Goal: Navigation & Orientation: Find specific page/section

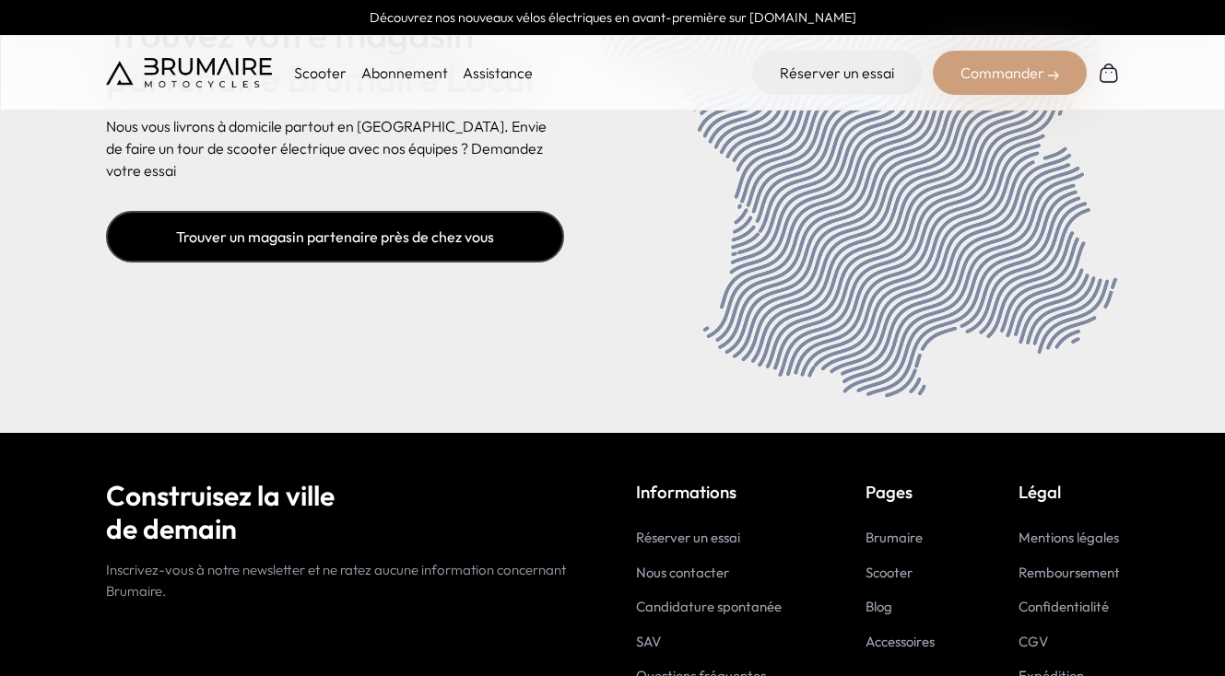
scroll to position [7569, 0]
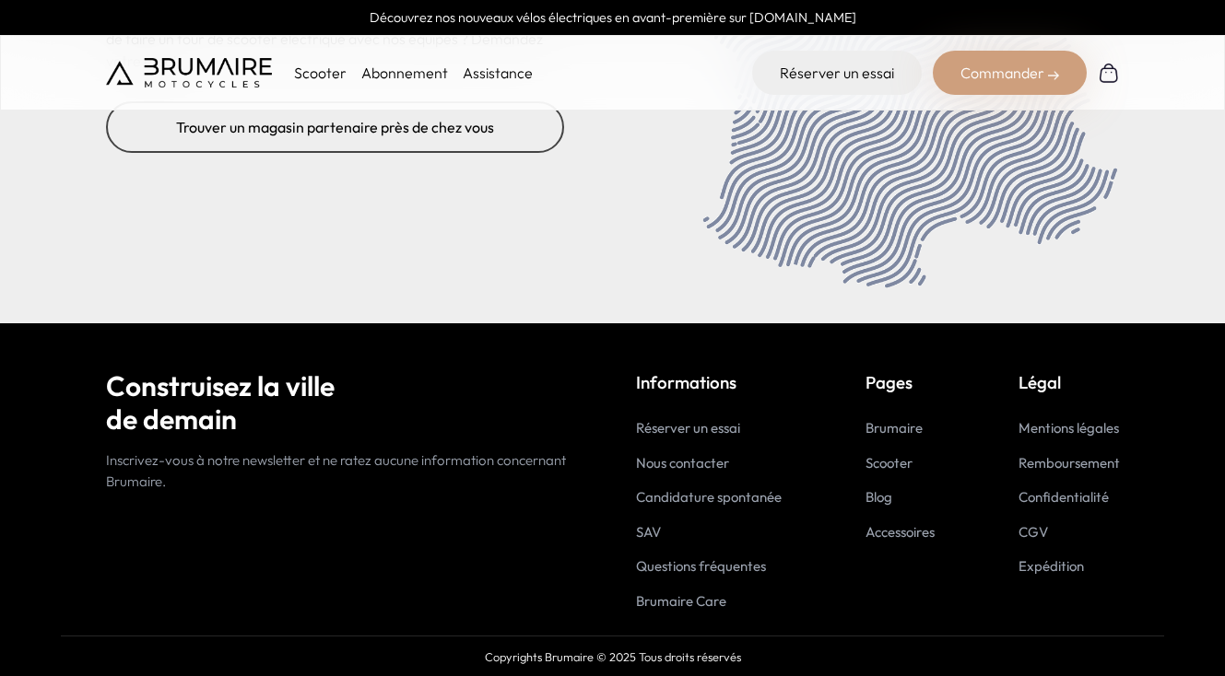
click at [670, 463] on link "Nous contacter" at bounding box center [682, 463] width 93 height 18
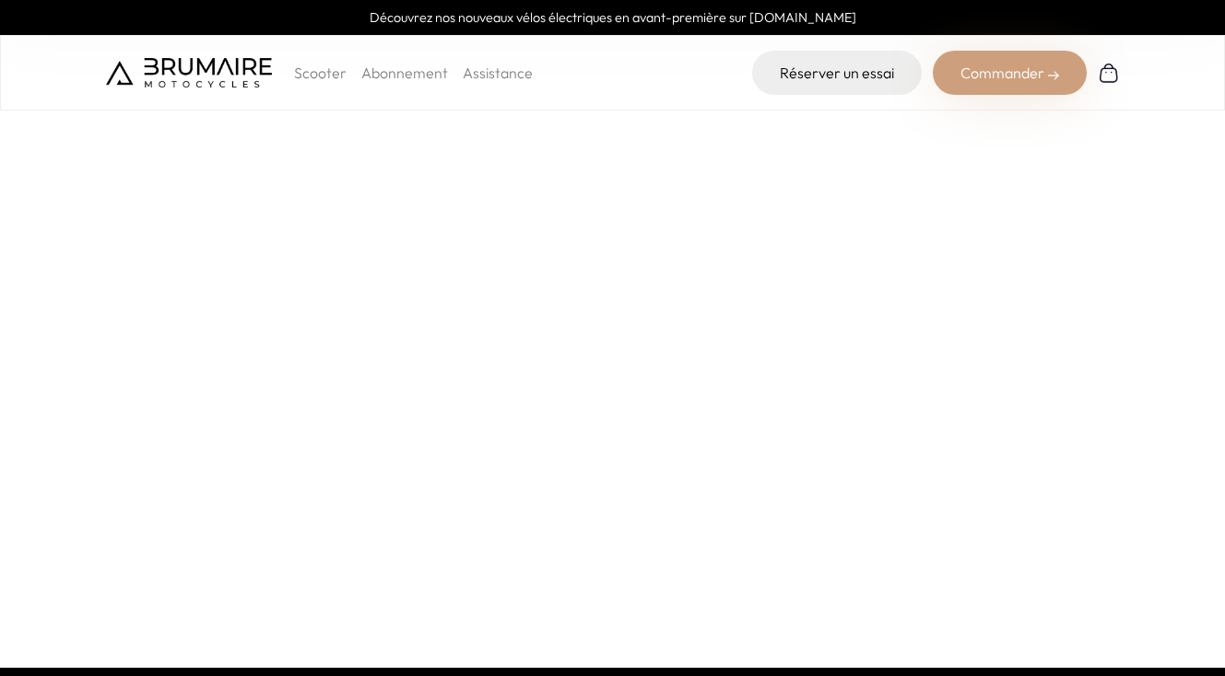
scroll to position [151, 0]
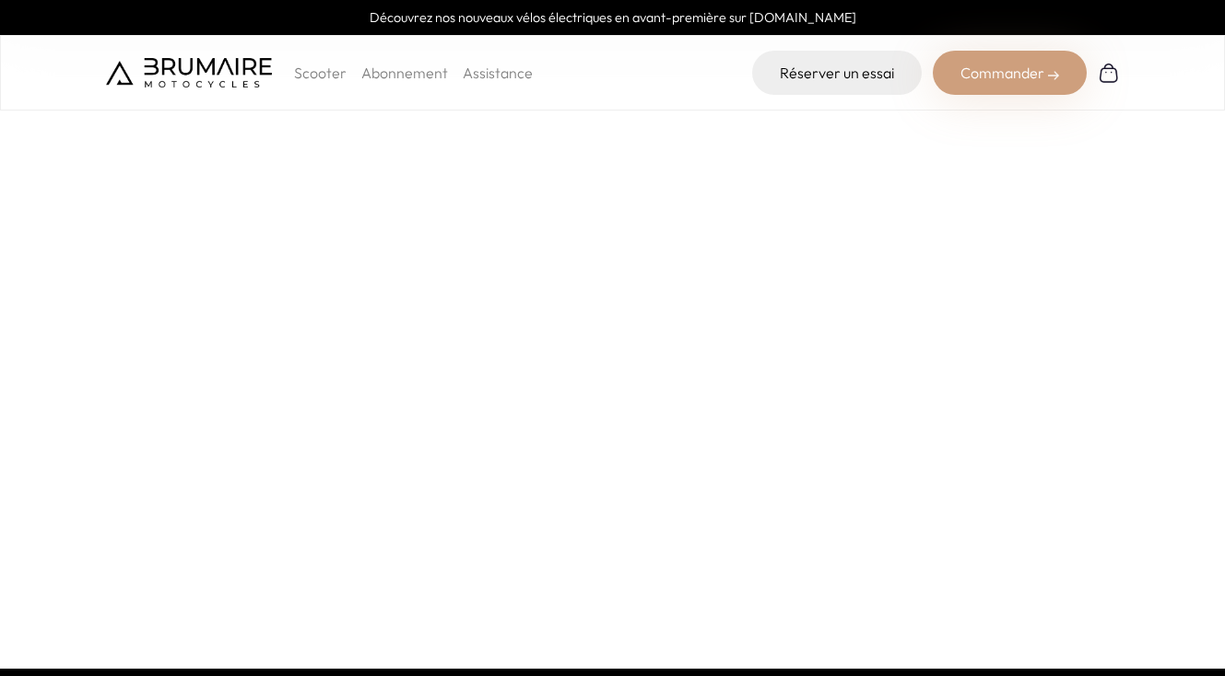
click at [238, 71] on img at bounding box center [189, 72] width 166 height 29
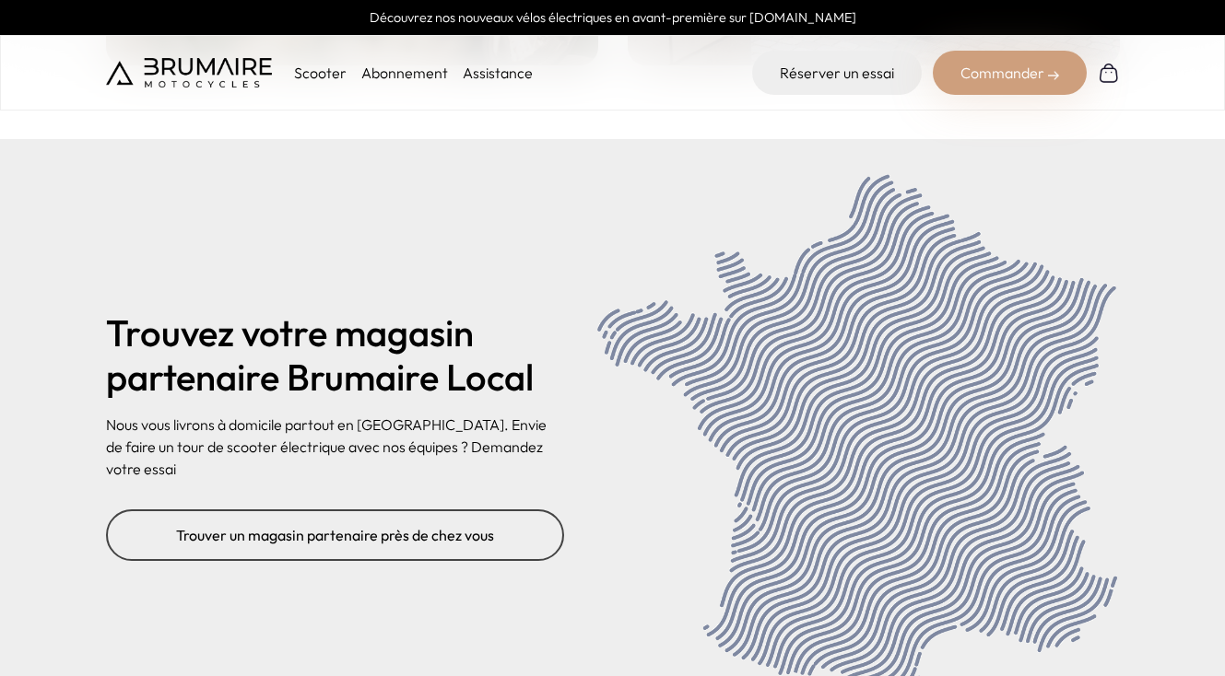
scroll to position [7318, 0]
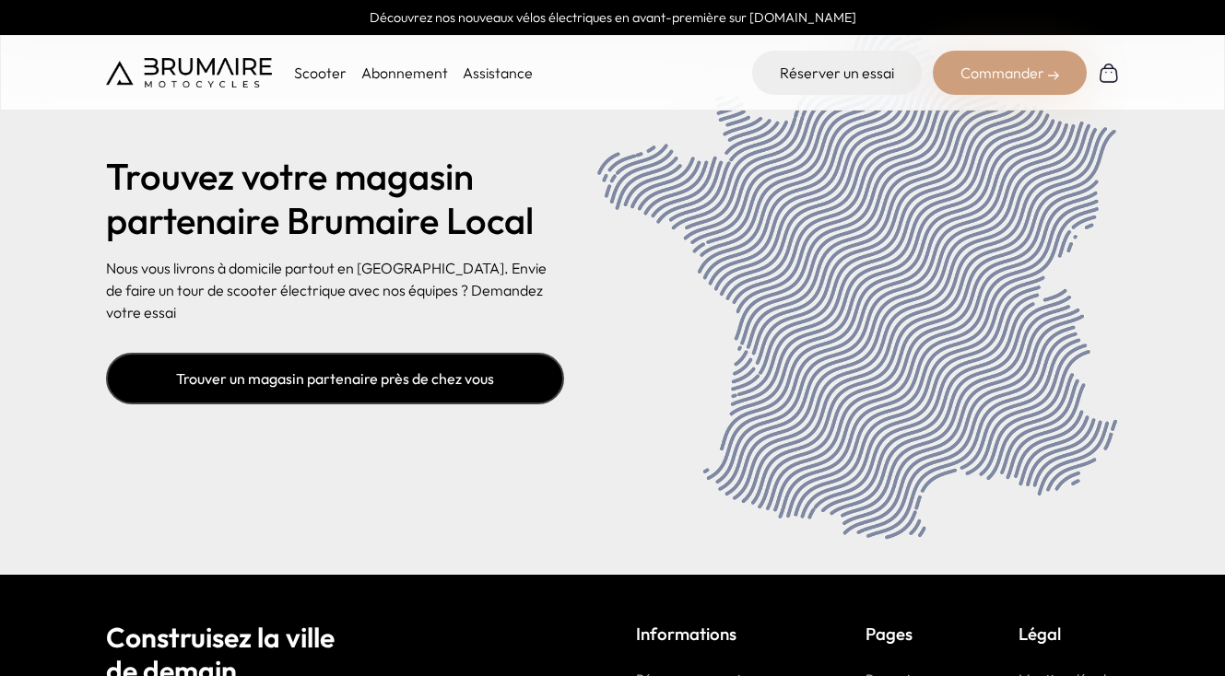
click at [437, 364] on link "Trouver un magasin partenaire près de chez vous" at bounding box center [335, 379] width 458 height 52
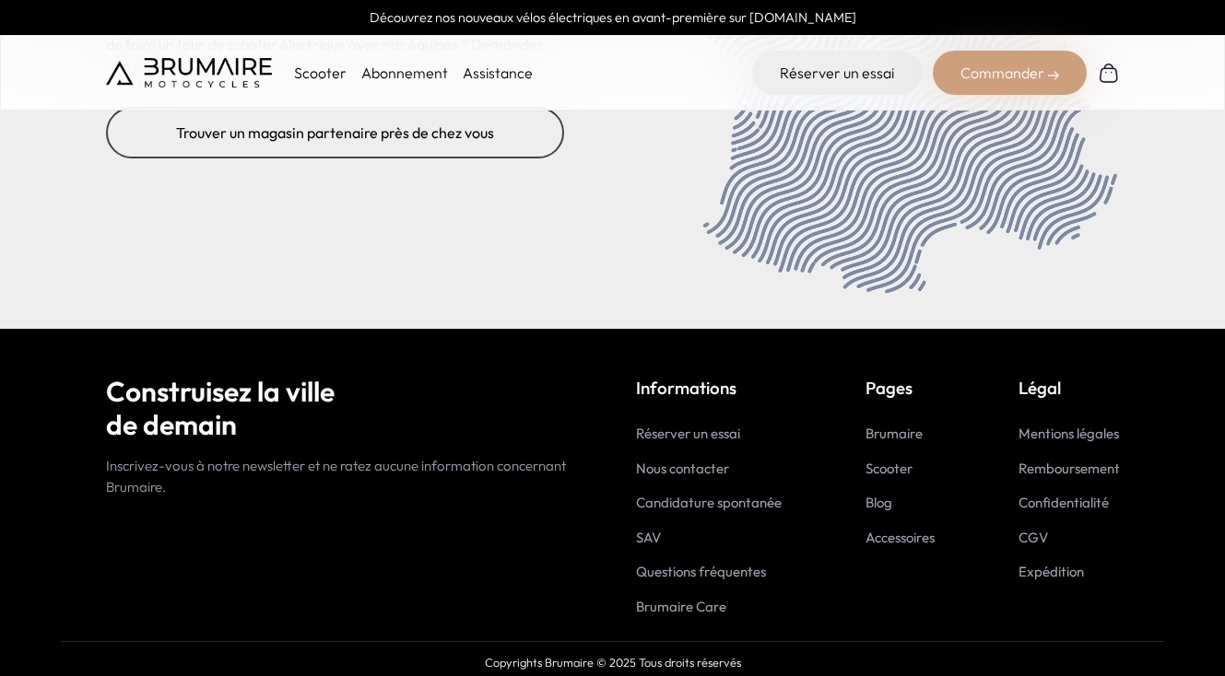
scroll to position [7569, 0]
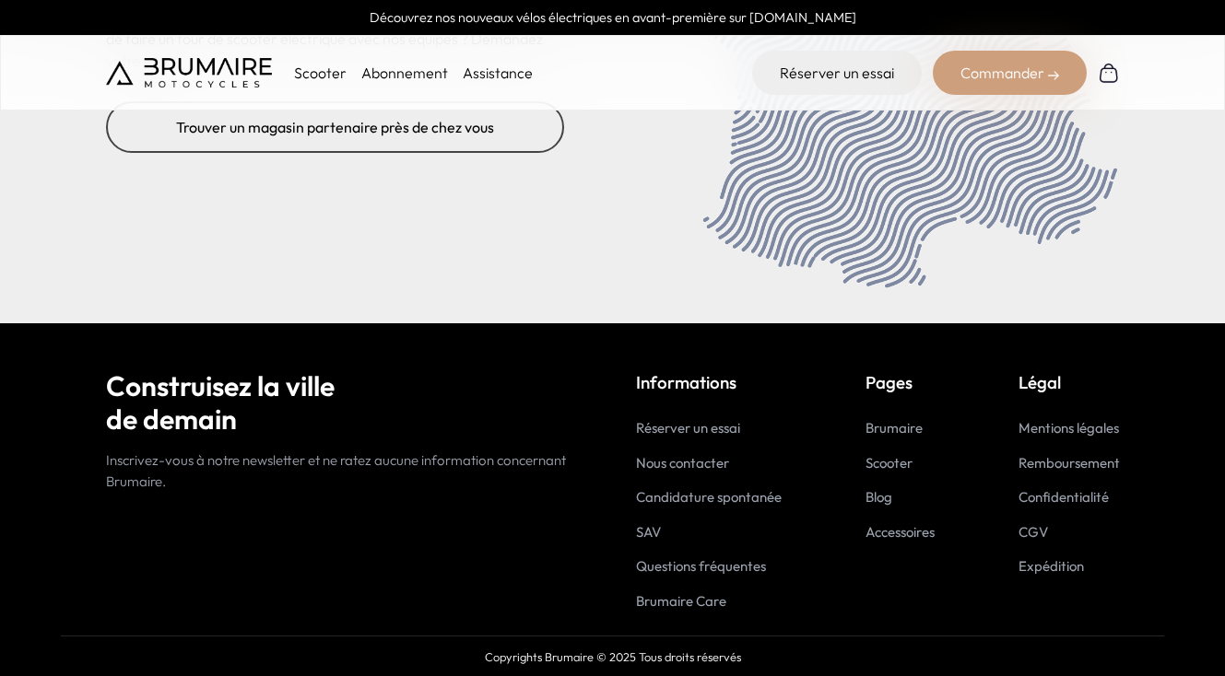
click at [682, 601] on link "Brumaire Care" at bounding box center [681, 602] width 90 height 18
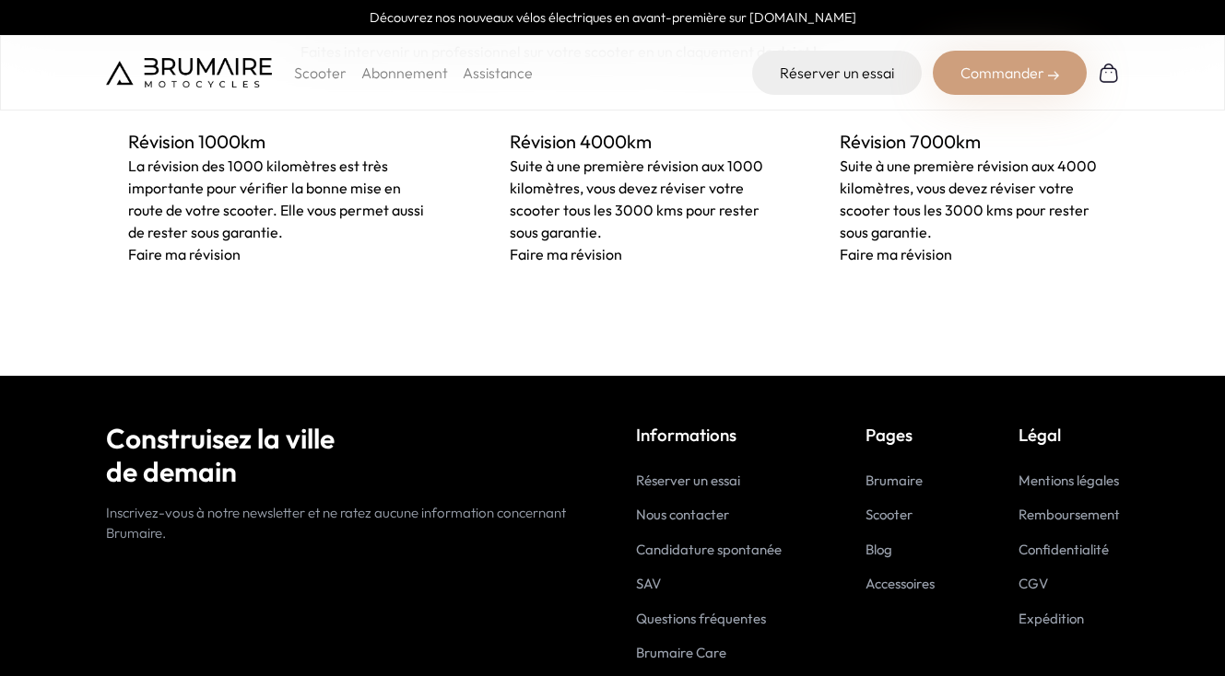
scroll to position [1360, 0]
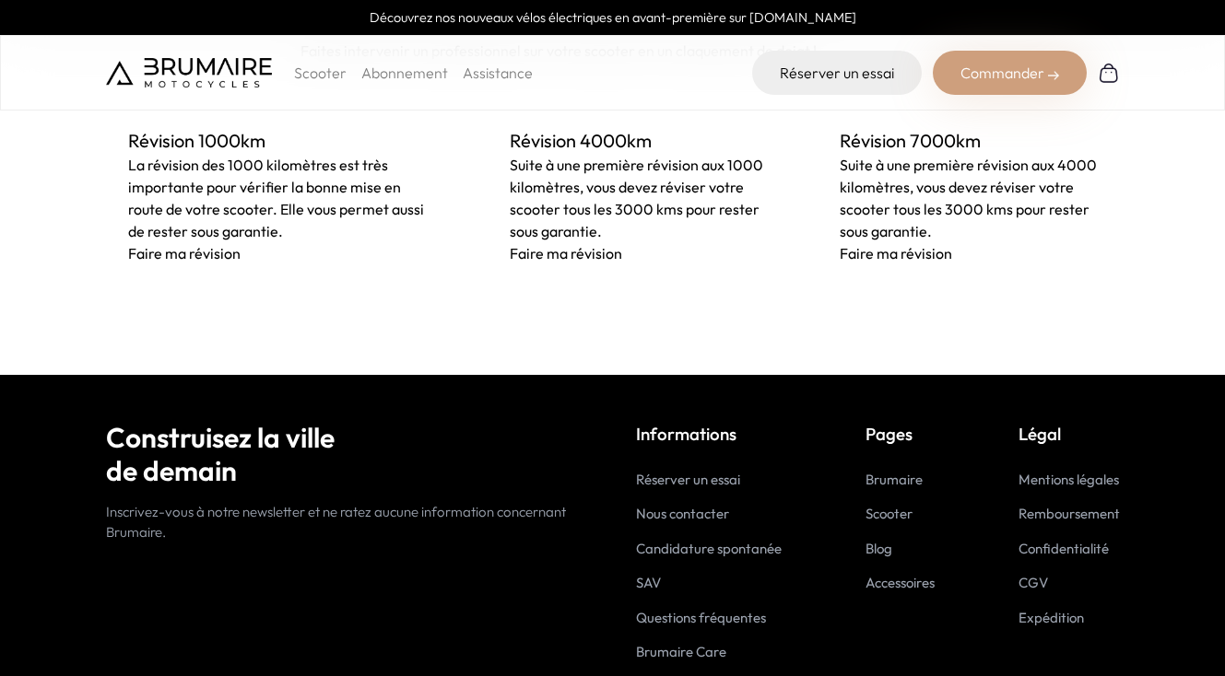
click at [1030, 482] on link "Mentions légales" at bounding box center [1068, 480] width 100 height 18
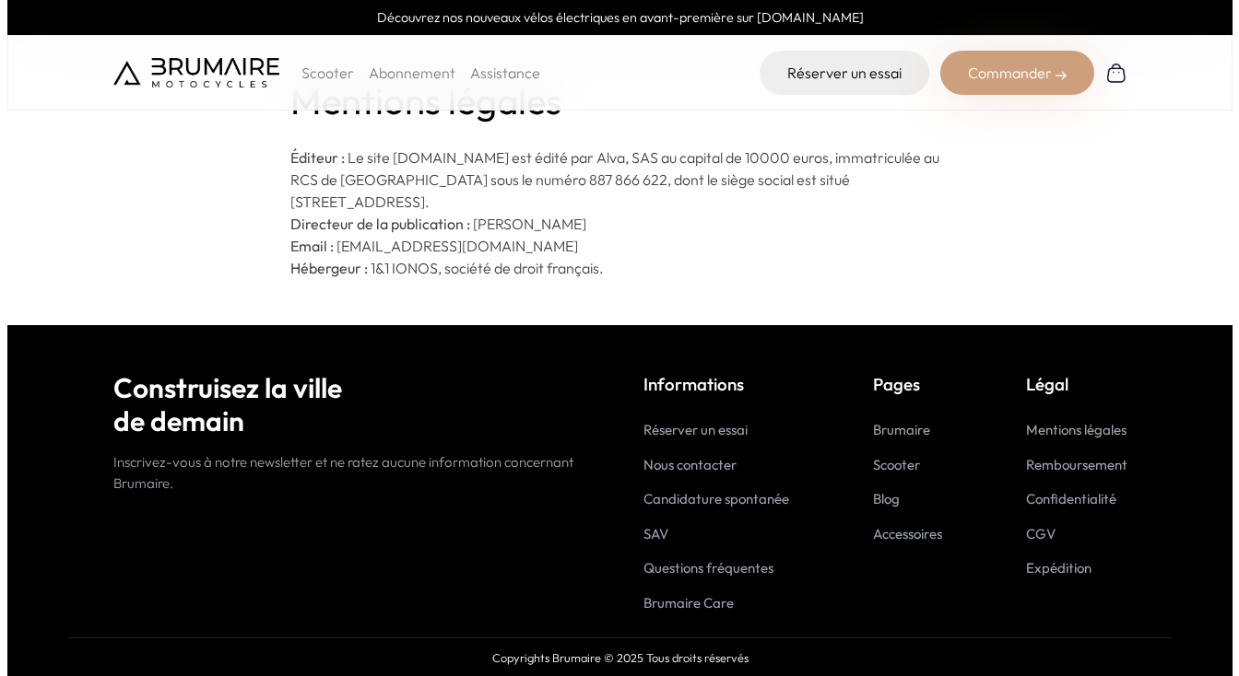
scroll to position [45, 0]
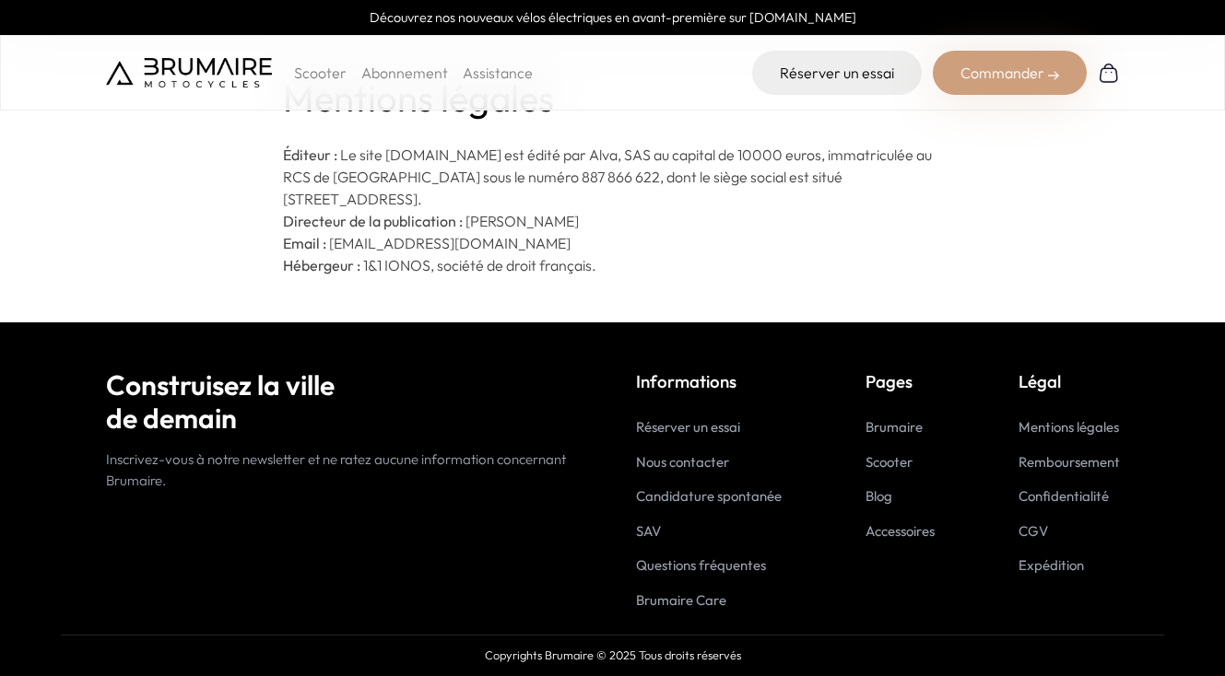
click at [886, 432] on link "Brumaire" at bounding box center [893, 427] width 57 height 18
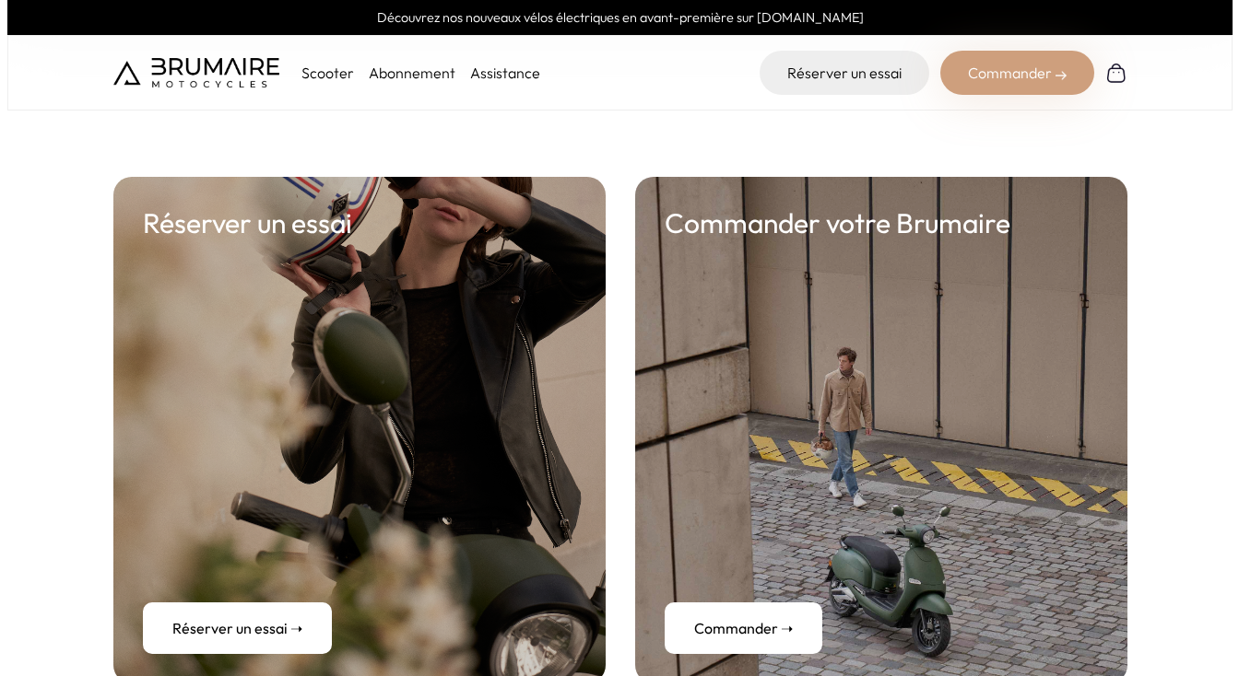
scroll to position [6569, 0]
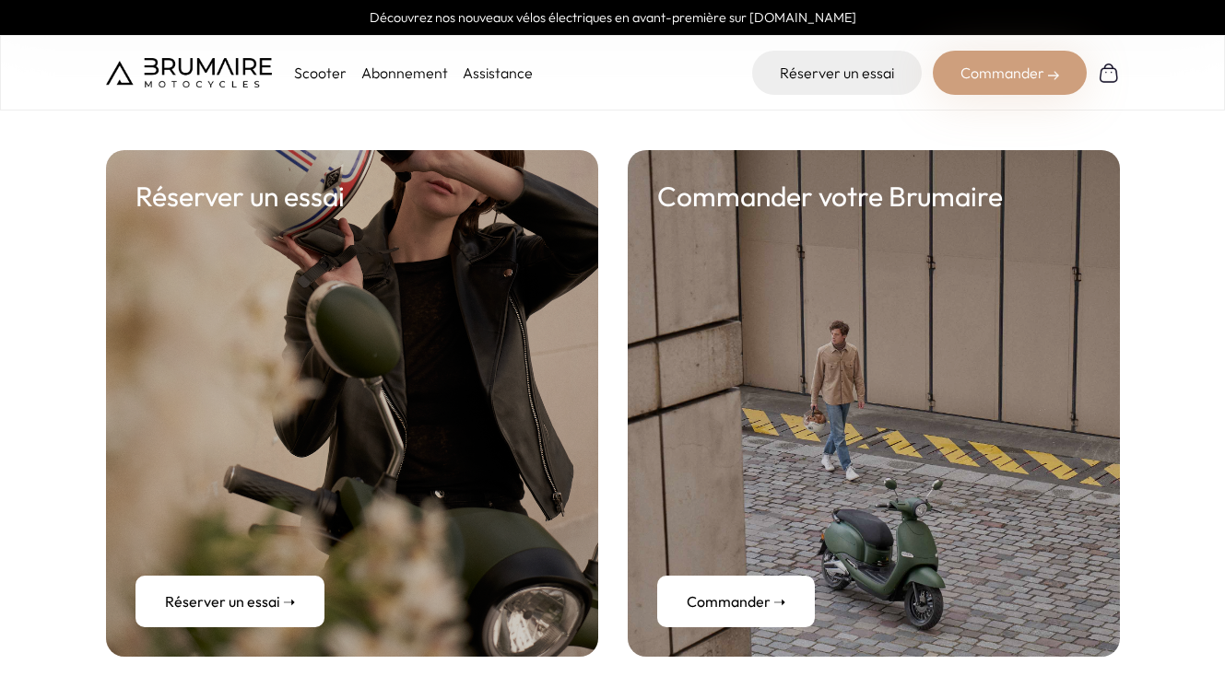
click at [789, 592] on link "Commander ➝" at bounding box center [736, 602] width 158 height 52
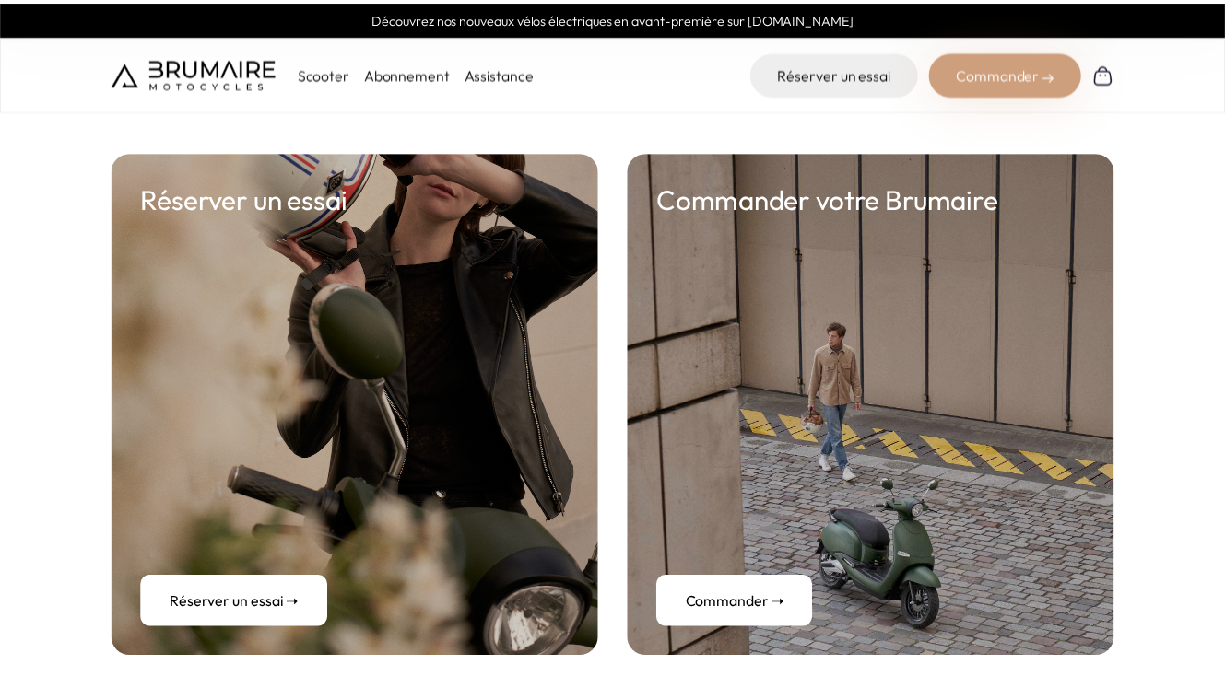
scroll to position [6567, 0]
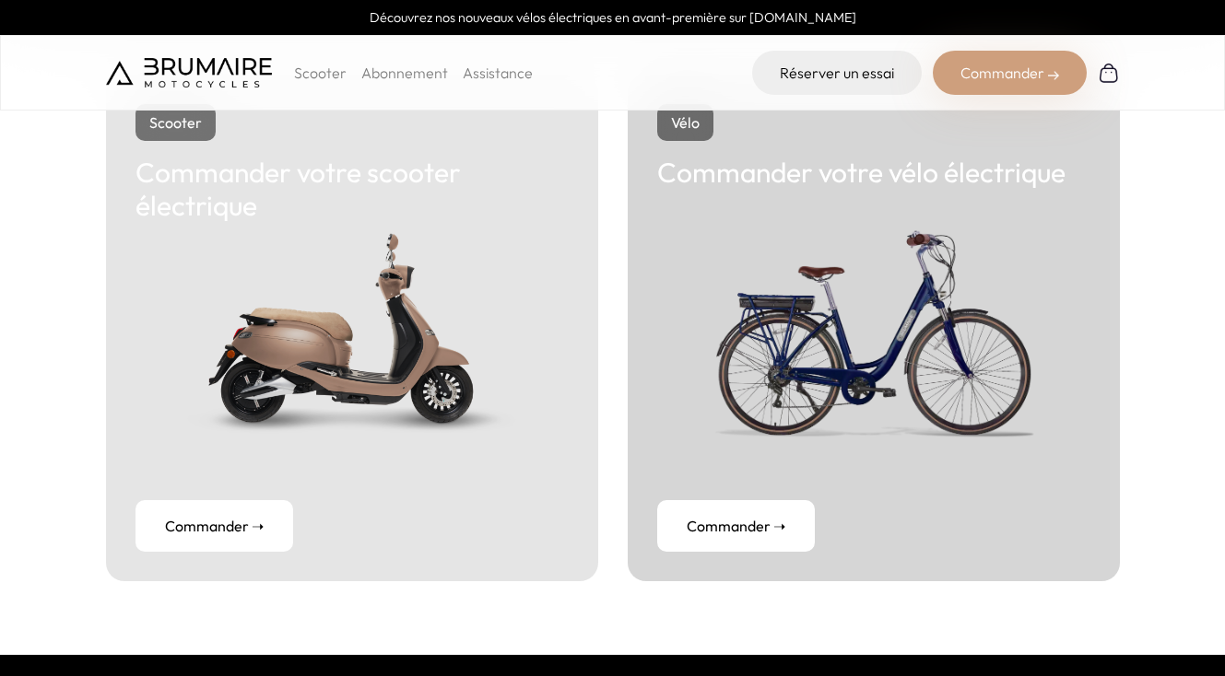
scroll to position [136, 0]
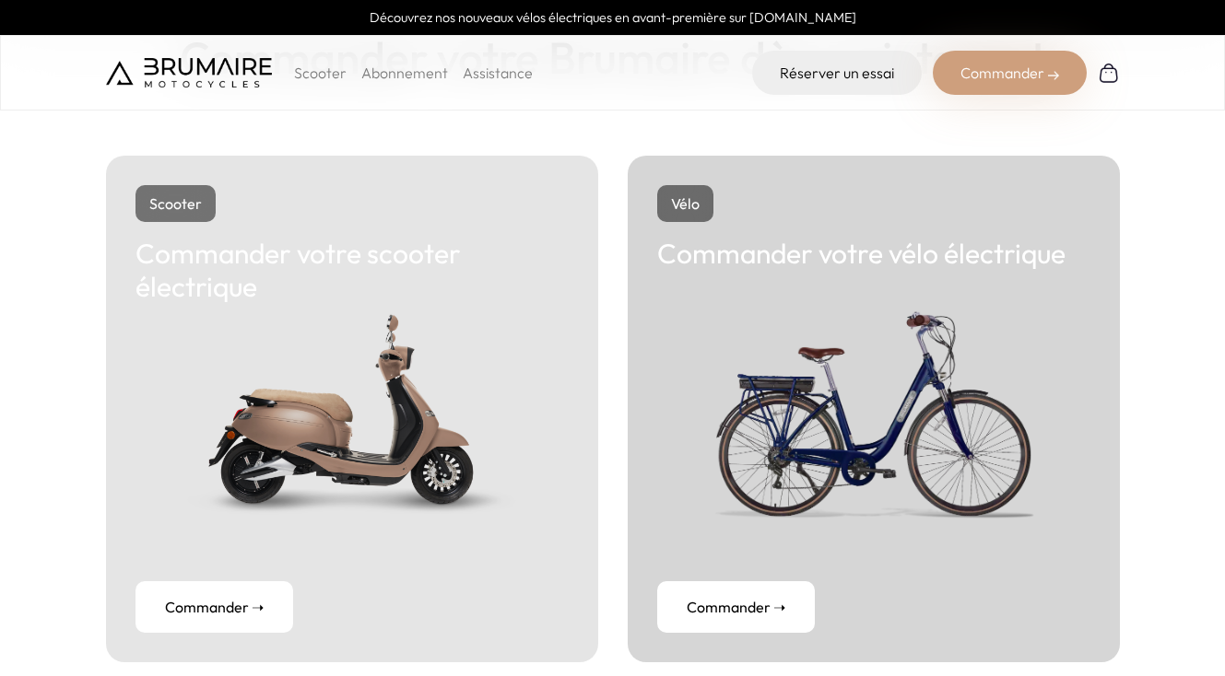
click at [334, 71] on p "Scooter" at bounding box center [320, 73] width 53 height 22
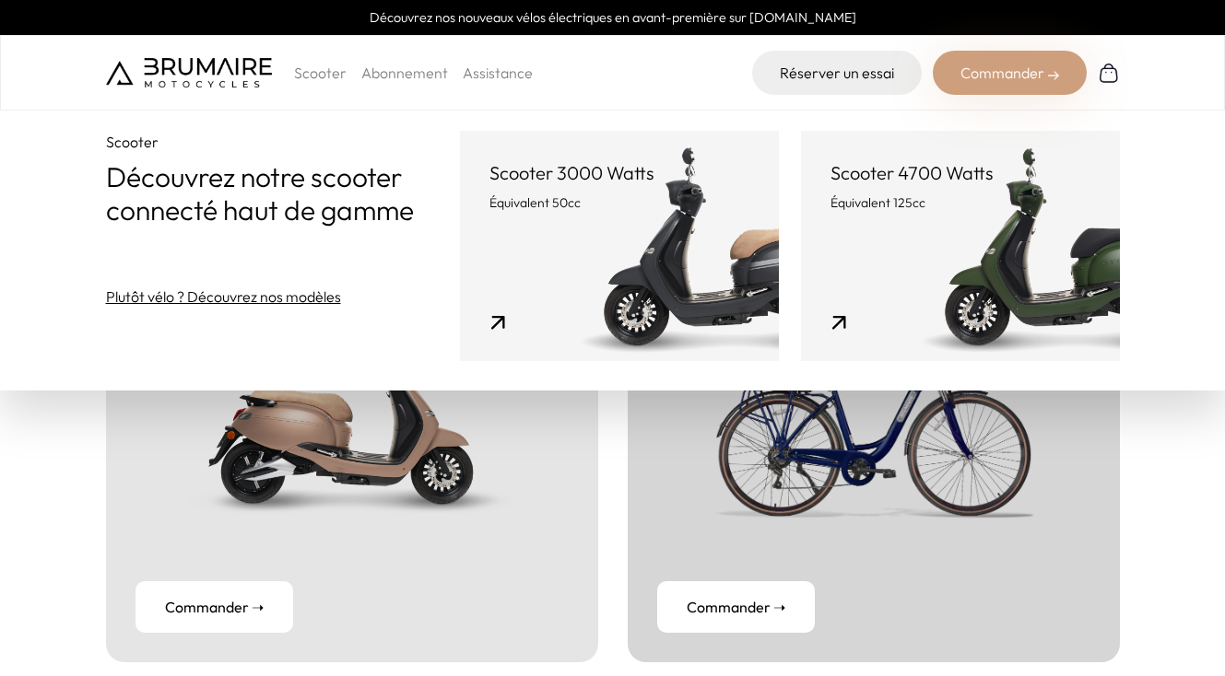
click at [1190, 552] on div "Scooter Commander votre scooter électrique Commander ➝ Vélo Commander votre vél…" at bounding box center [612, 409] width 1225 height 654
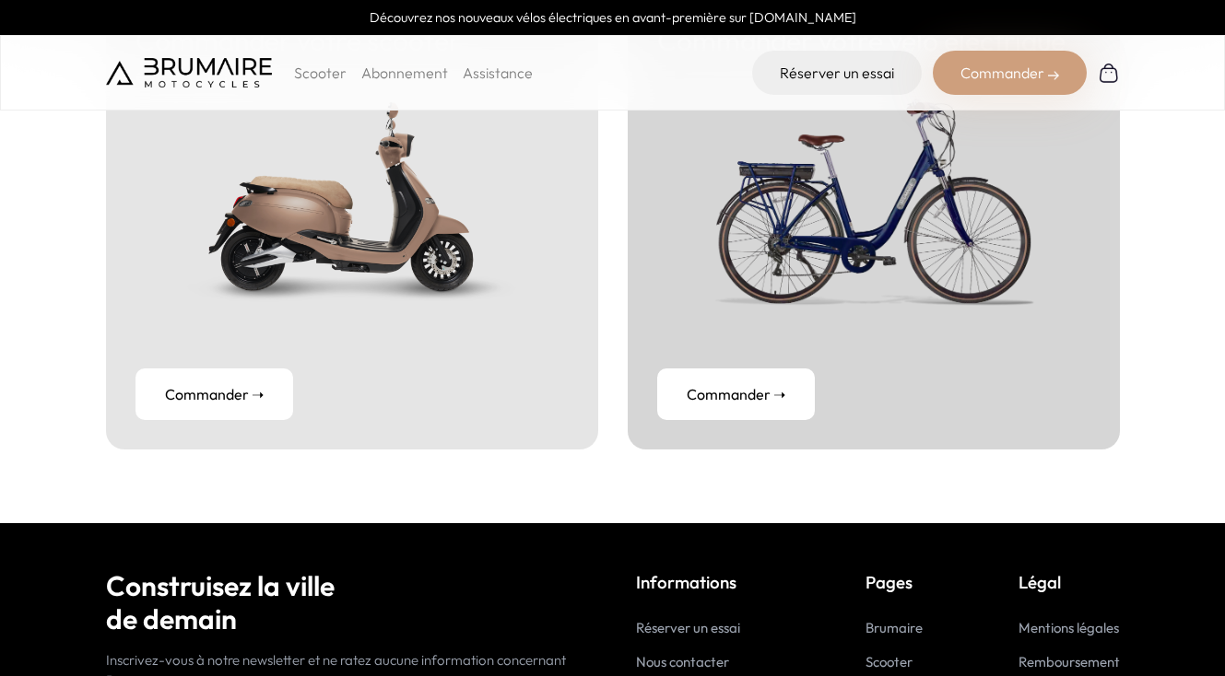
scroll to position [550, 0]
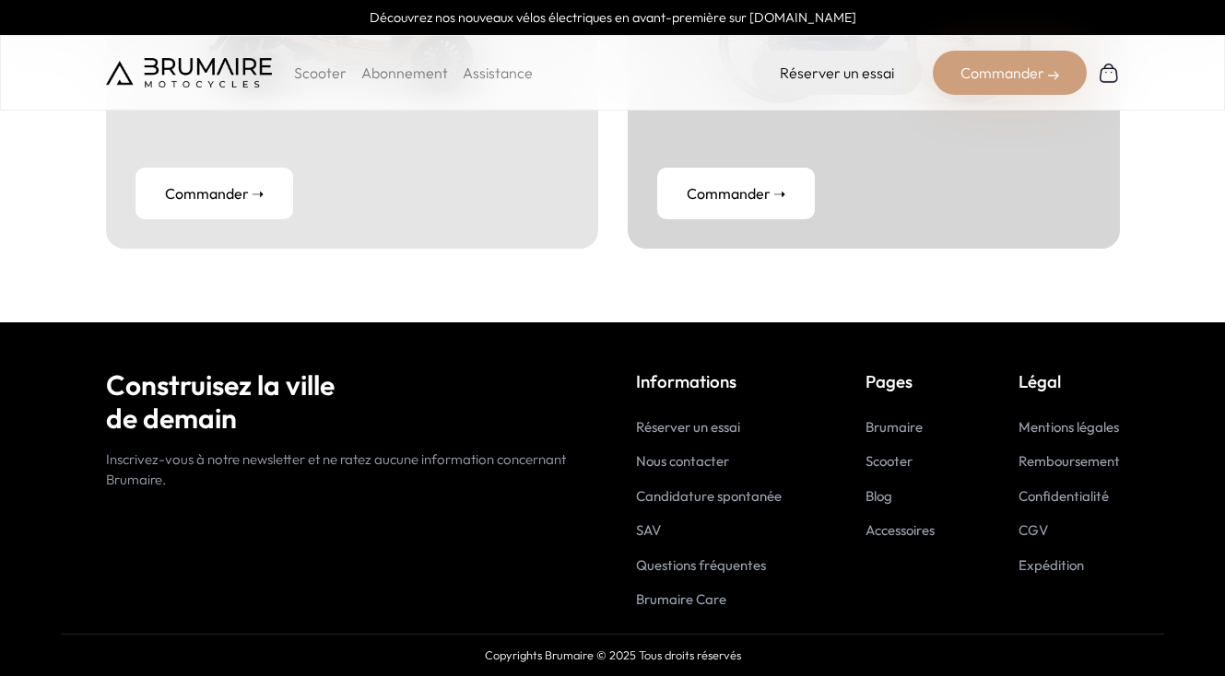
click at [674, 559] on link "Questions fréquentes" at bounding box center [701, 566] width 130 height 18
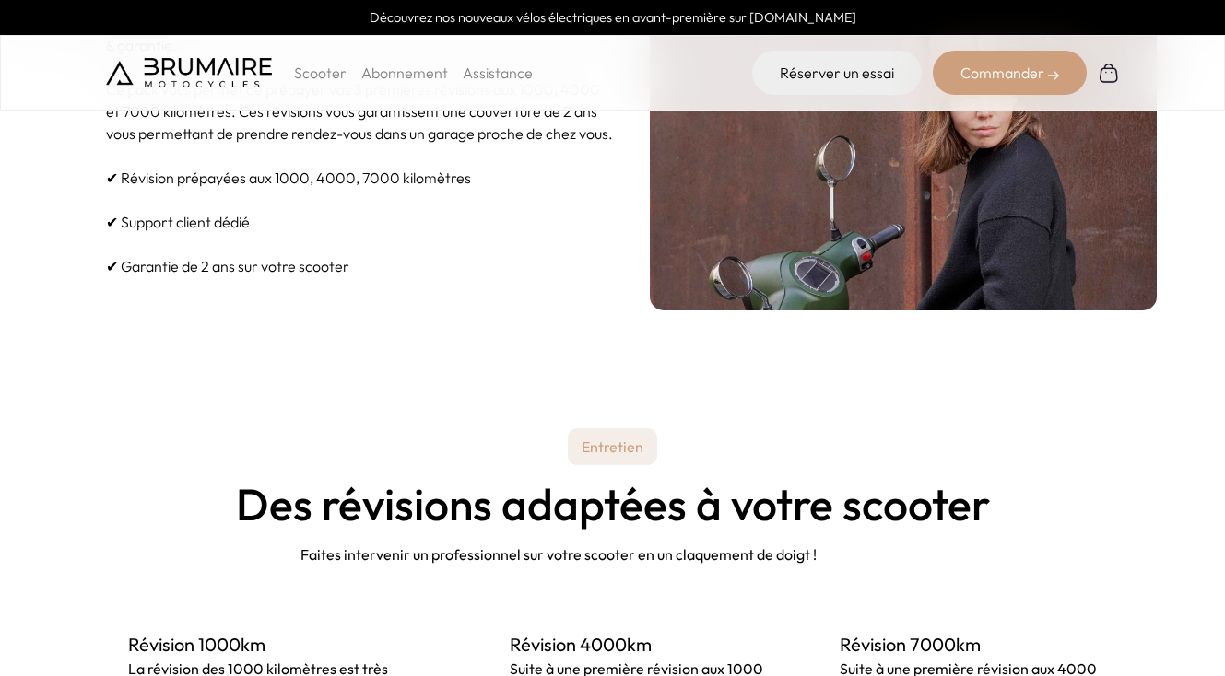
scroll to position [538, 0]
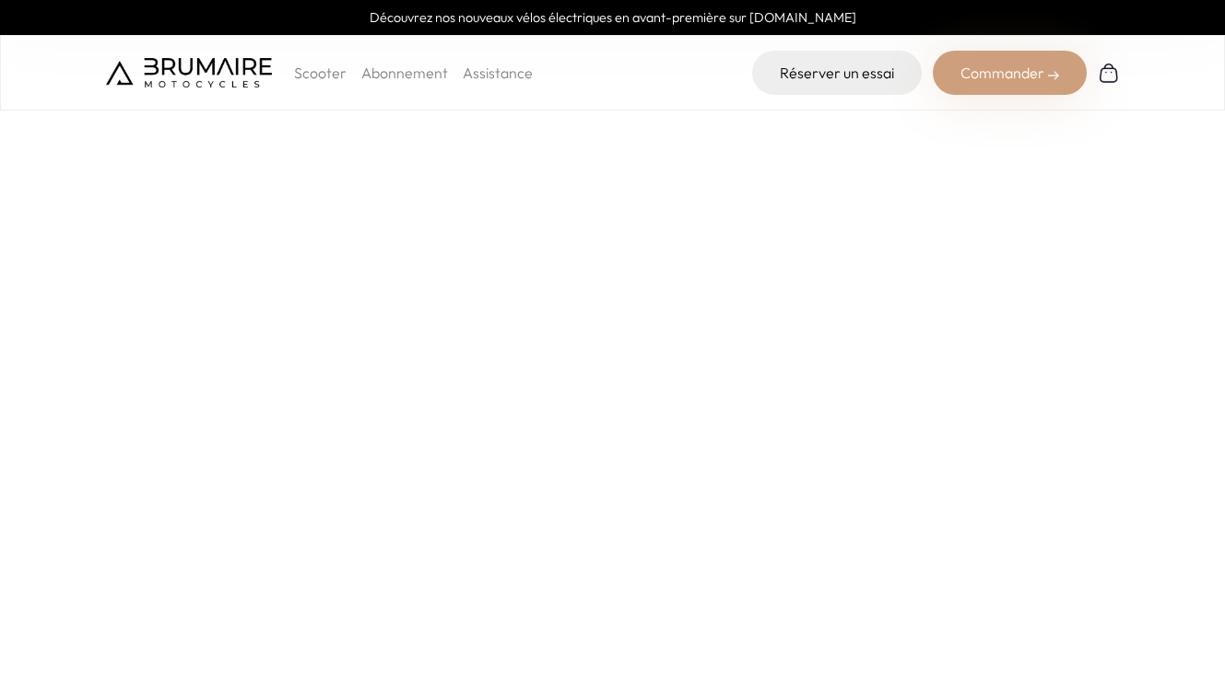
scroll to position [151, 0]
